Goal: Check status: Check status

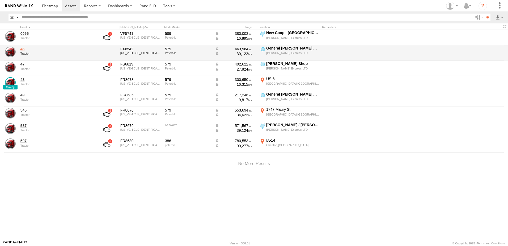
click at [24, 48] on link "46" at bounding box center [56, 49] width 73 height 5
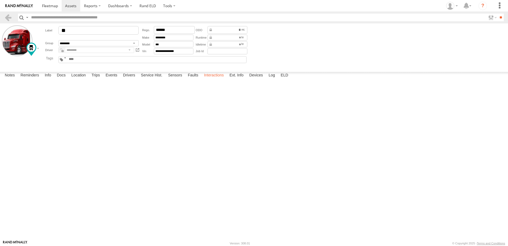
click at [211, 79] on label "Interactions" at bounding box center [214, 75] width 25 height 7
click at [8, 16] on link at bounding box center [8, 18] width 8 height 8
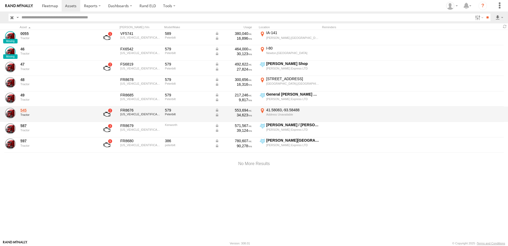
click at [23, 110] on link "545" at bounding box center [56, 110] width 73 height 5
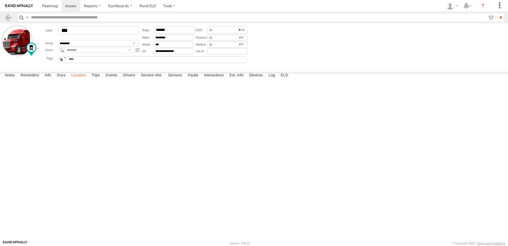
click at [78, 79] on label "Location" at bounding box center [79, 75] width 20 height 7
